Goal: Information Seeking & Learning: Learn about a topic

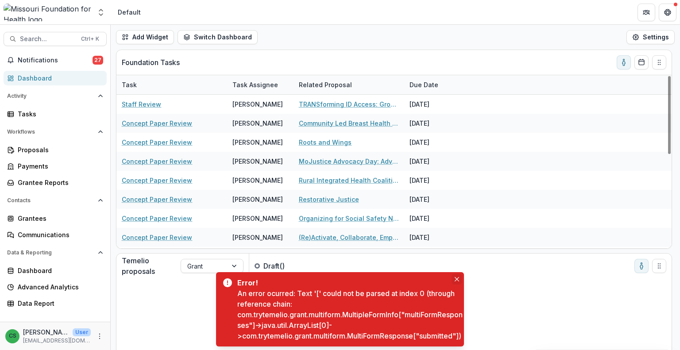
click at [455, 274] on button "Close" at bounding box center [457, 279] width 11 height 11
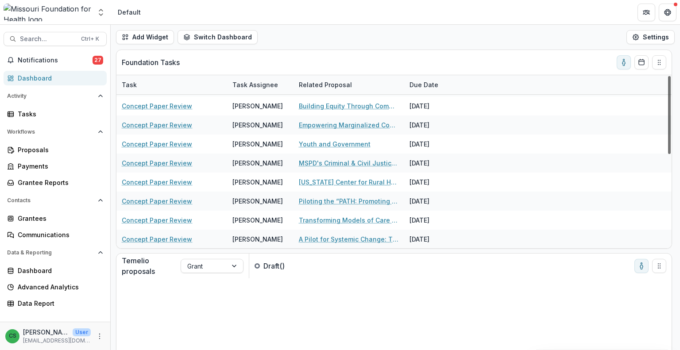
scroll to position [207, 0]
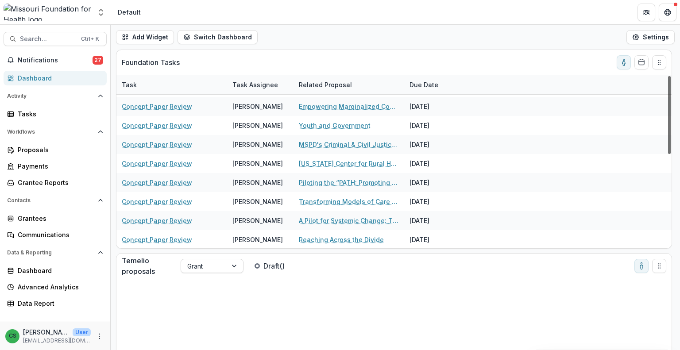
drag, startPoint x: 668, startPoint y: 99, endPoint x: 680, endPoint y: 207, distance: 109.1
click at [671, 154] on div at bounding box center [669, 115] width 3 height 78
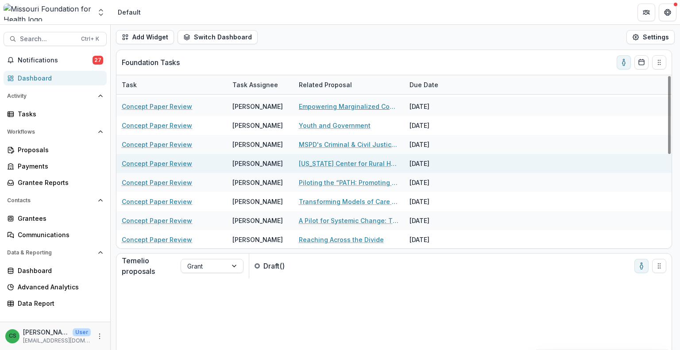
click at [302, 108] on link "Empowering Marginalized Community Members & Creating Community Solutions" at bounding box center [349, 106] width 100 height 9
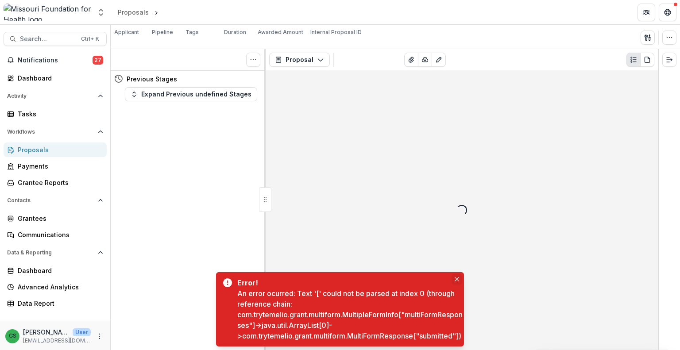
click at [455, 277] on icon "Close" at bounding box center [457, 279] width 4 height 4
click at [456, 277] on icon "Close" at bounding box center [457, 279] width 4 height 4
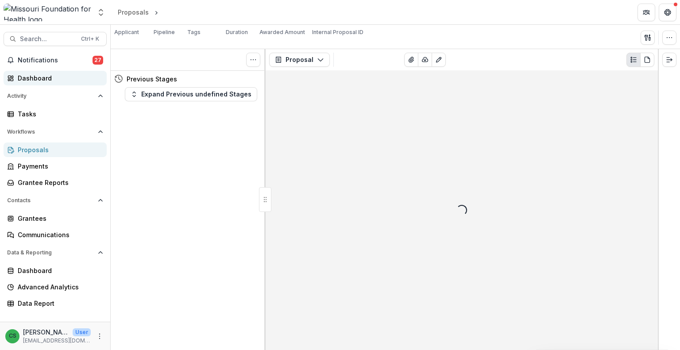
click at [64, 77] on div "Dashboard" at bounding box center [59, 78] width 82 height 9
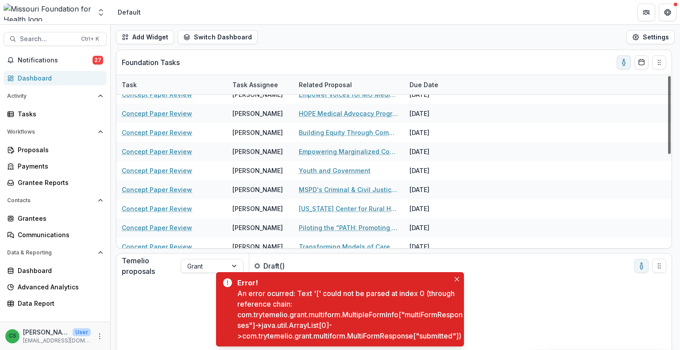
scroll to position [207, 0]
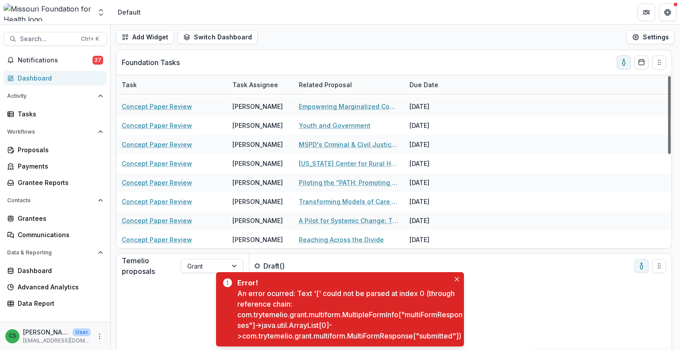
drag, startPoint x: 670, startPoint y: 100, endPoint x: 680, endPoint y: 199, distance: 99.2
click at [671, 154] on div at bounding box center [669, 115] width 3 height 78
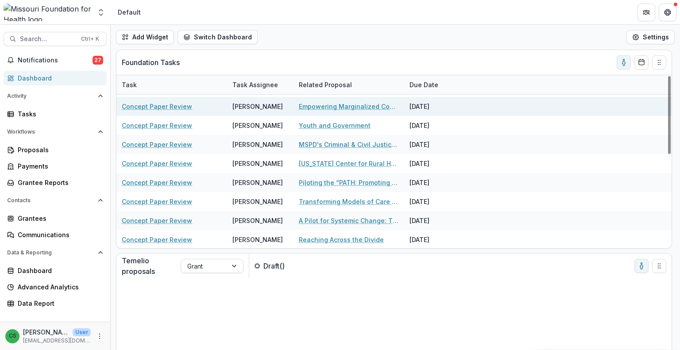
click at [356, 108] on link "Empowering Marginalized Community Members & Creating Community Solutions" at bounding box center [349, 106] width 100 height 9
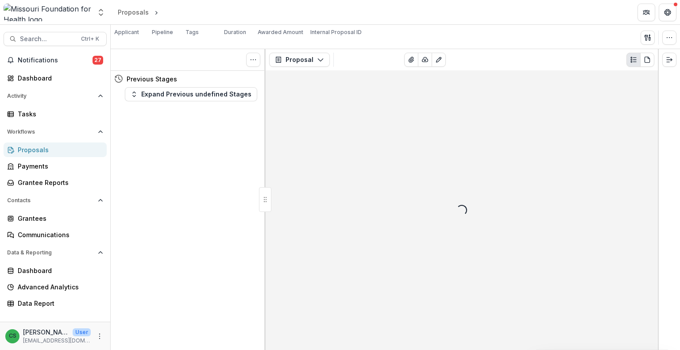
click at [351, 9] on header "Proposals" at bounding box center [395, 12] width 569 height 24
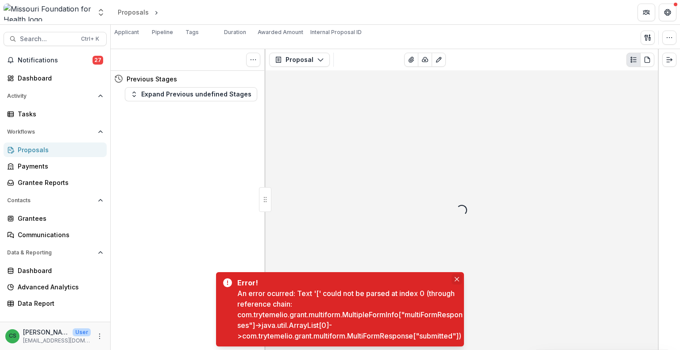
click at [458, 277] on icon "Close" at bounding box center [457, 279] width 4 height 4
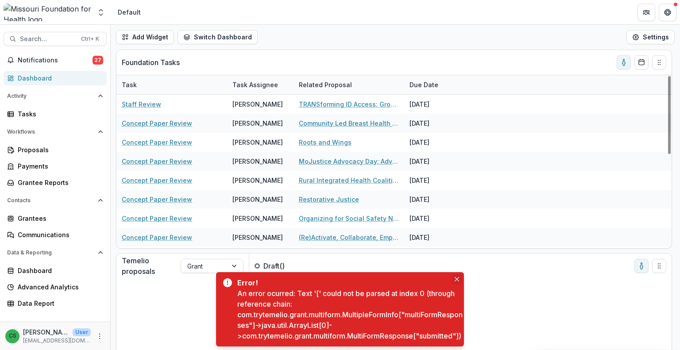
click at [461, 274] on button "Close" at bounding box center [457, 279] width 11 height 11
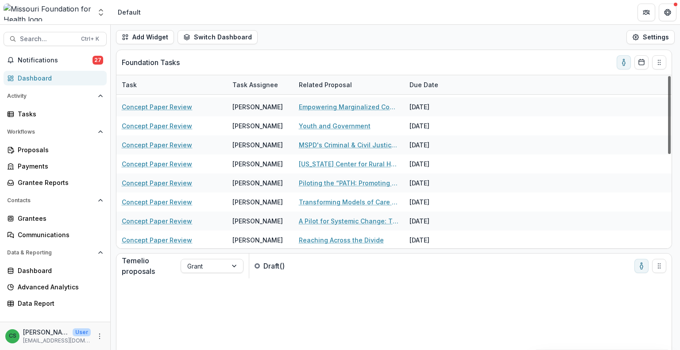
scroll to position [207, 0]
drag, startPoint x: 670, startPoint y: 123, endPoint x: 680, endPoint y: 230, distance: 108.0
click at [671, 154] on div at bounding box center [669, 115] width 3 height 78
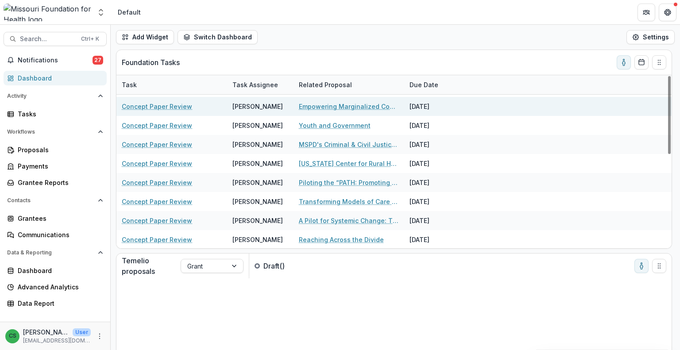
click at [339, 107] on link "Empowering Marginalized Community Members & Creating Community Solutions" at bounding box center [349, 106] width 100 height 9
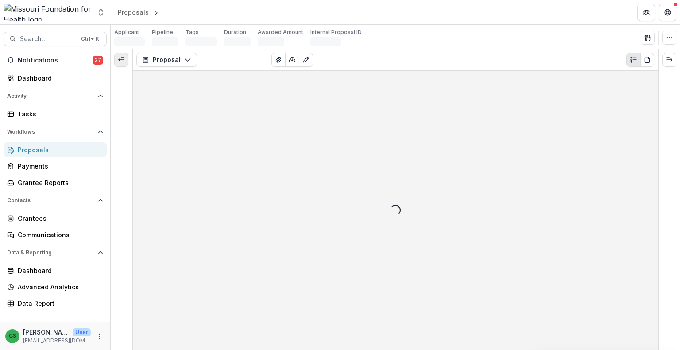
click at [127, 61] on button "Expand left" at bounding box center [121, 60] width 14 height 14
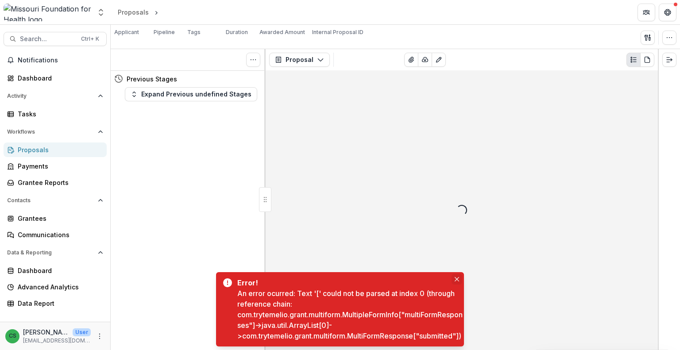
click at [459, 274] on button "Close" at bounding box center [457, 279] width 11 height 11
click at [460, 274] on button "Close" at bounding box center [457, 279] width 11 height 11
click at [458, 277] on icon "Close" at bounding box center [457, 279] width 4 height 4
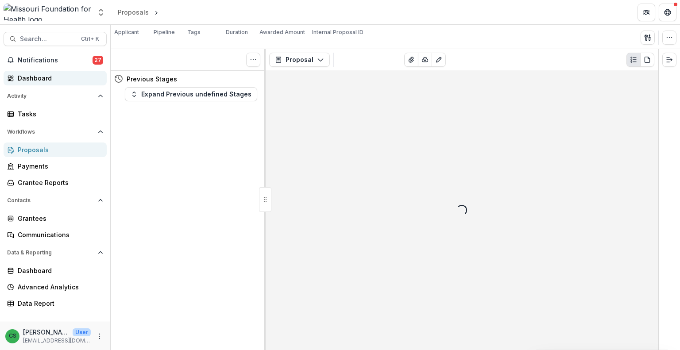
click at [49, 79] on div "Dashboard" at bounding box center [59, 78] width 82 height 9
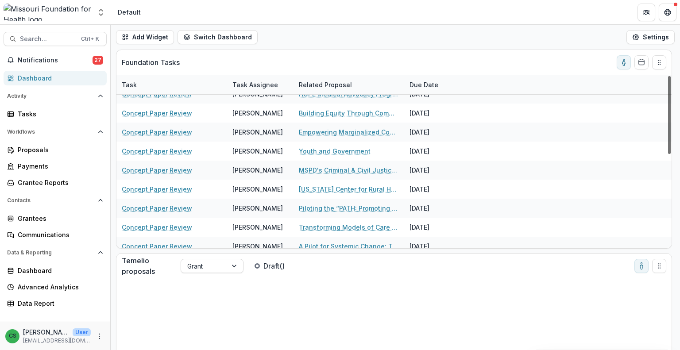
scroll to position [182, 0]
drag, startPoint x: 670, startPoint y: 143, endPoint x: 680, endPoint y: 225, distance: 82.9
click at [671, 154] on div at bounding box center [669, 115] width 3 height 78
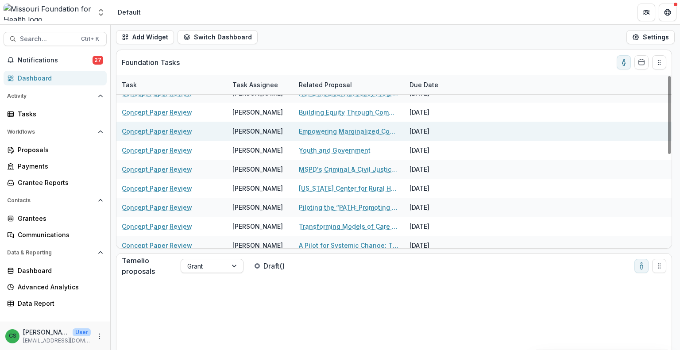
click at [337, 129] on link "Empowering Marginalized Community Members & Creating Community Solutions" at bounding box center [349, 131] width 100 height 9
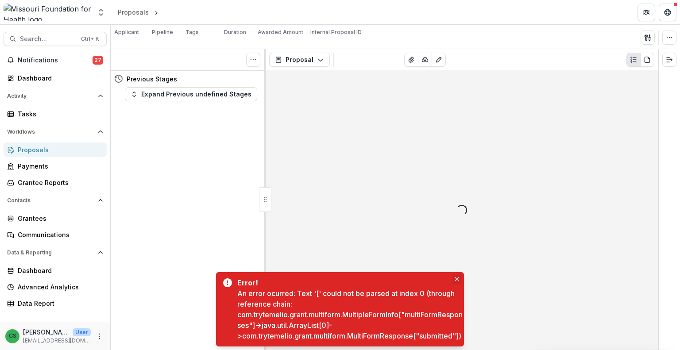
click at [458, 274] on button "Close" at bounding box center [457, 279] width 11 height 11
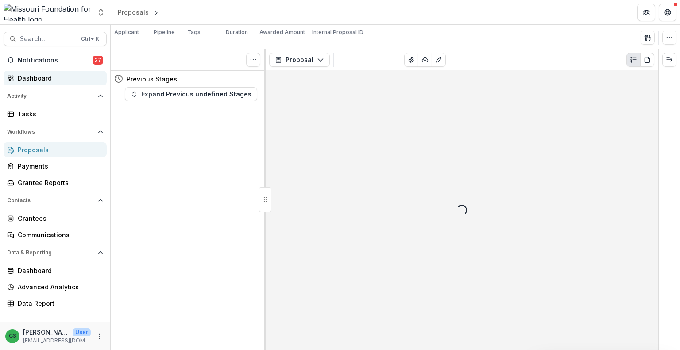
click at [55, 81] on div "Dashboard" at bounding box center [59, 78] width 82 height 9
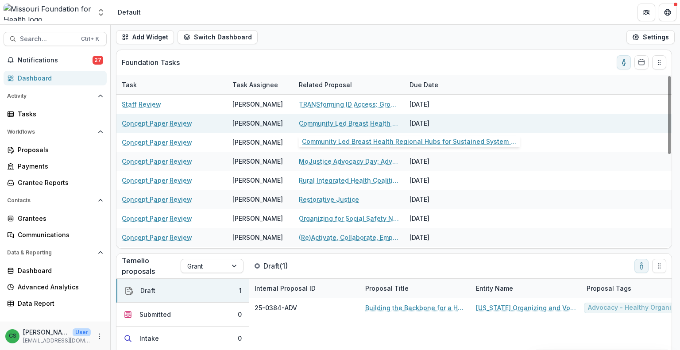
click at [335, 121] on link "Community Led Breast Health Regional Hubs for Sustained System Change" at bounding box center [349, 123] width 100 height 9
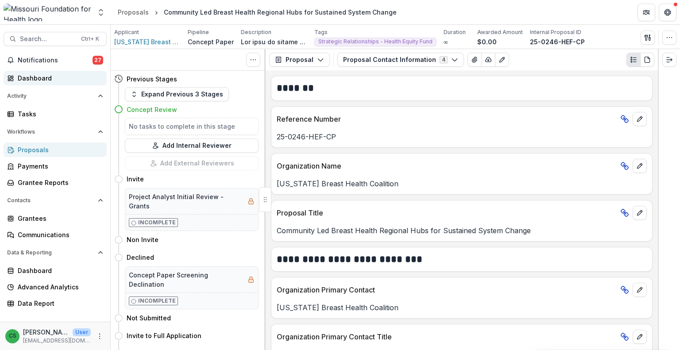
click at [54, 74] on div "Dashboard" at bounding box center [59, 78] width 82 height 9
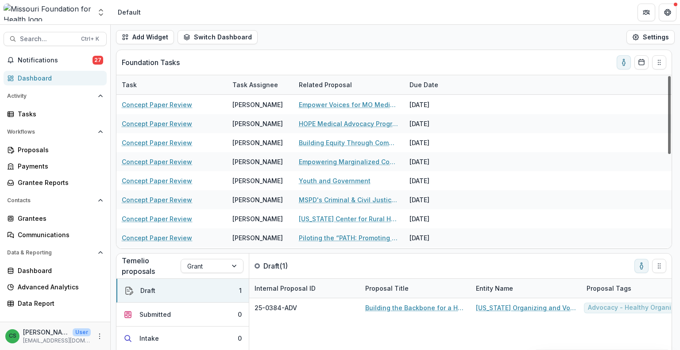
drag, startPoint x: 670, startPoint y: 124, endPoint x: 679, endPoint y: 193, distance: 68.8
click at [671, 154] on div at bounding box center [669, 115] width 3 height 78
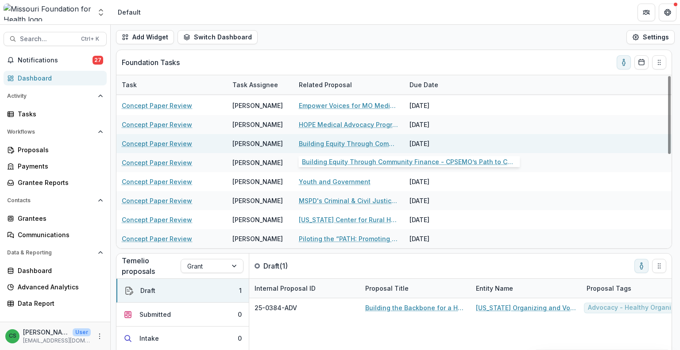
click at [356, 145] on link "Building Equity Through Community Finance - CPSEMO’s Path to CDFI Certification" at bounding box center [349, 143] width 100 height 9
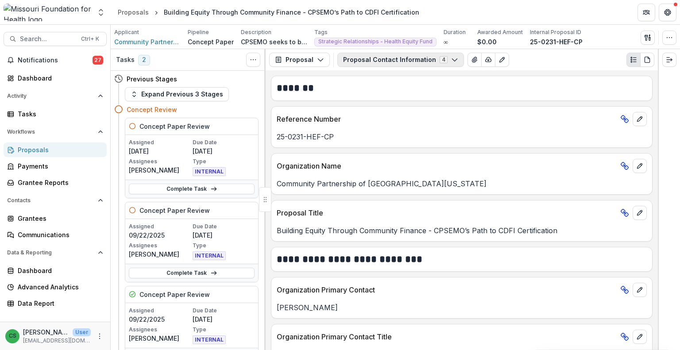
click at [368, 59] on button "Proposal Contact Information 4" at bounding box center [400, 60] width 127 height 14
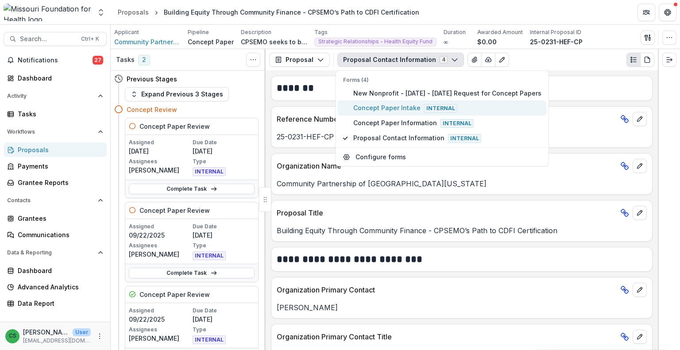
click at [391, 106] on span "Concept Paper Intake Internal" at bounding box center [447, 108] width 188 height 10
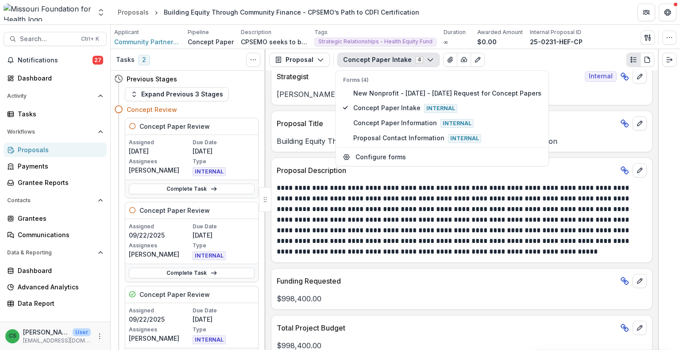
scroll to position [225, 0]
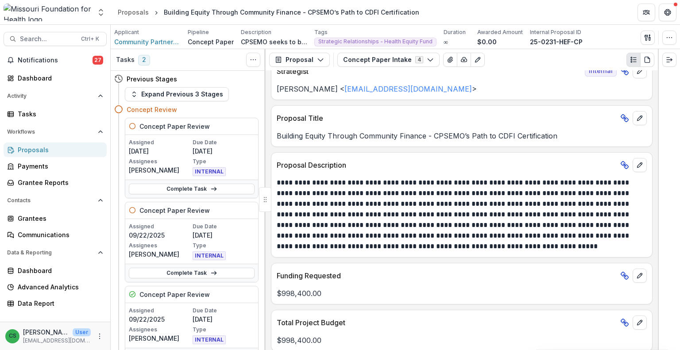
drag, startPoint x: 658, startPoint y: 136, endPoint x: 658, endPoint y: 147, distance: 10.6
click at [658, 147] on div at bounding box center [669, 199] width 22 height 301
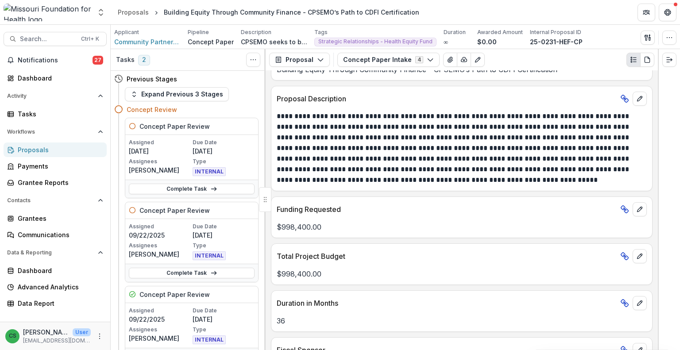
scroll to position [298, 0]
